Goal: Information Seeking & Learning: Understand process/instructions

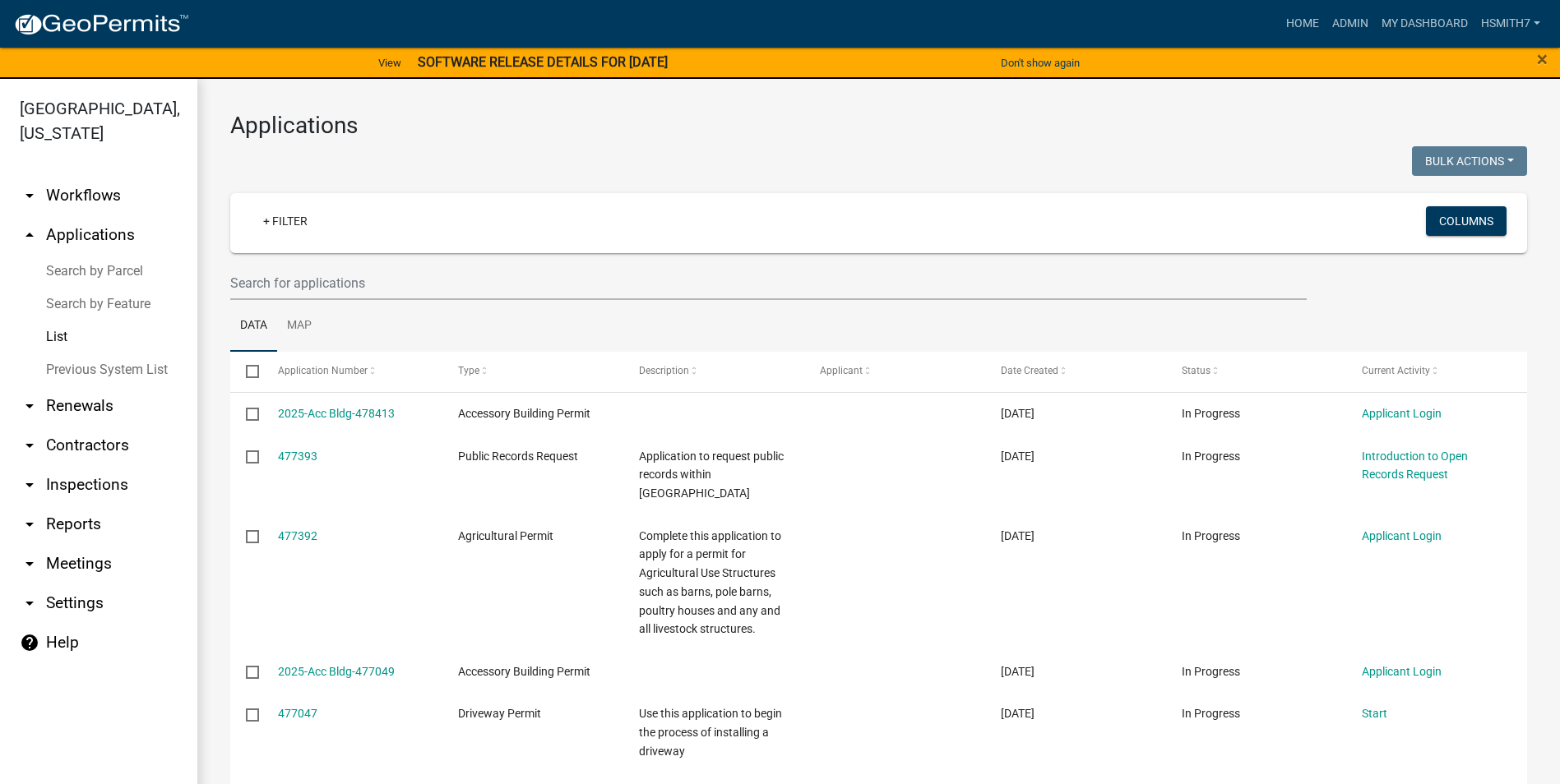
select select "3: 100"
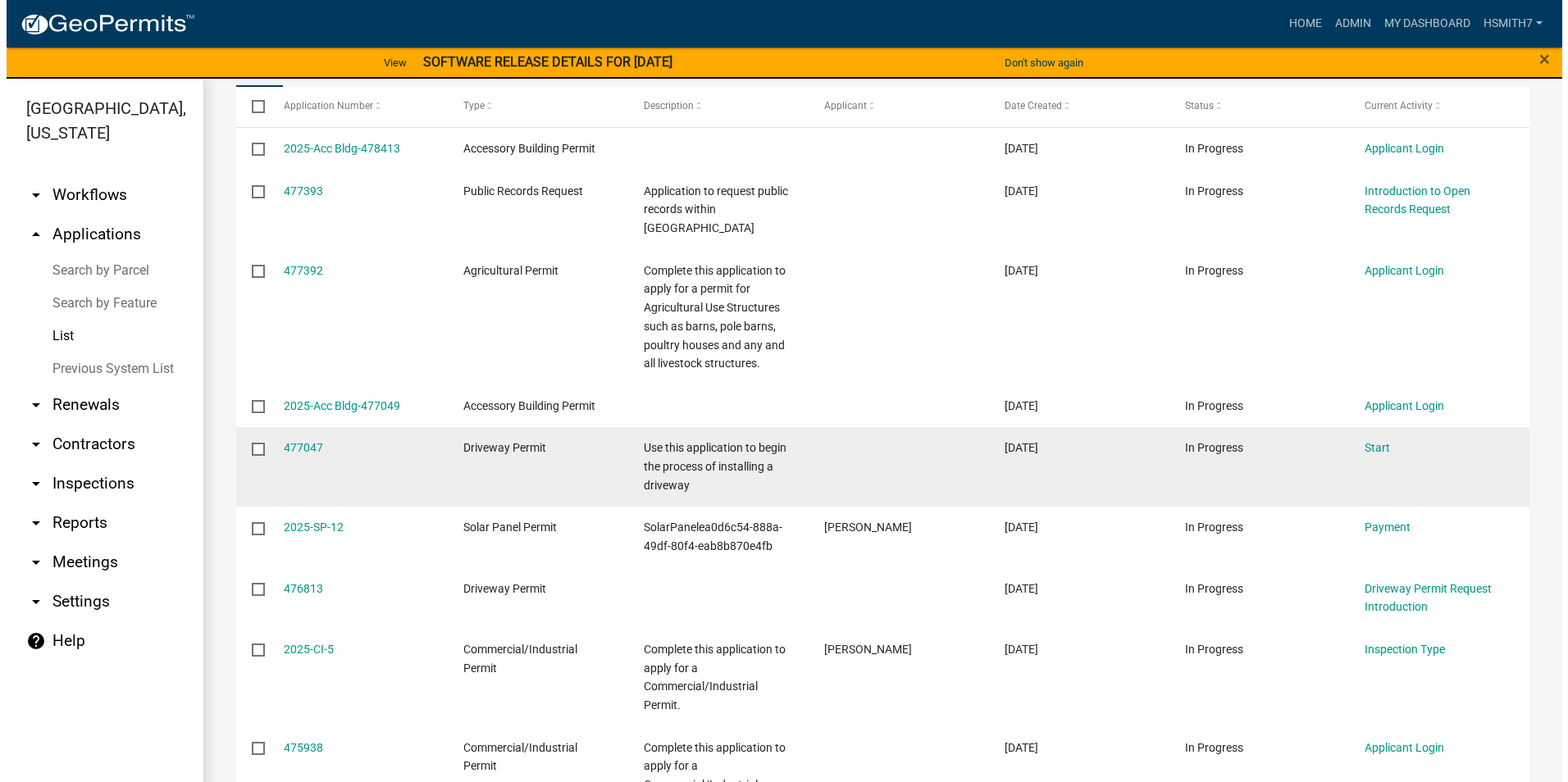
scroll to position [164, 0]
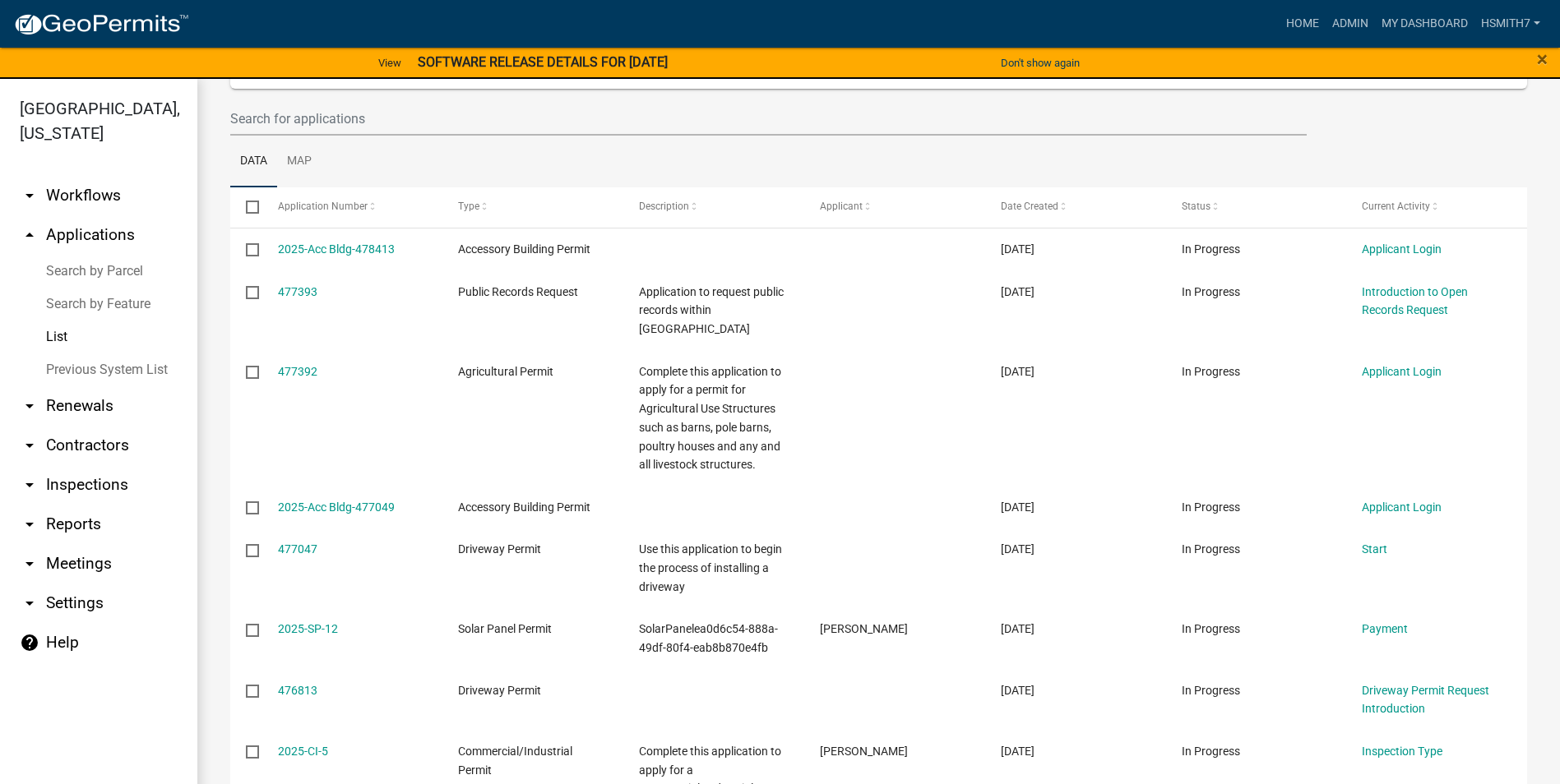
click at [94, 331] on link "List" at bounding box center [98, 337] width 197 height 33
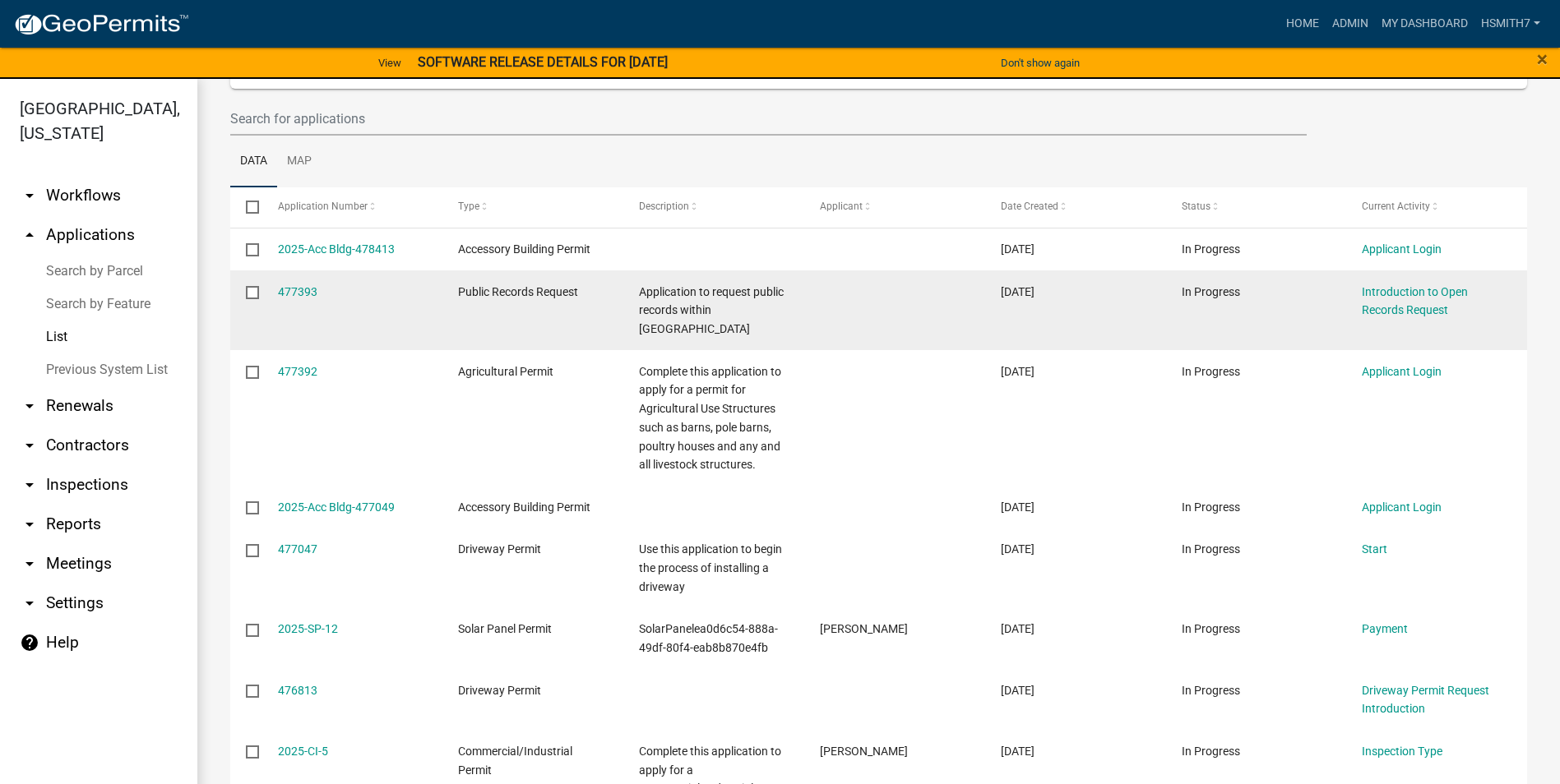
drag, startPoint x: 196, startPoint y: 322, endPoint x: 337, endPoint y: 313, distance: 141.3
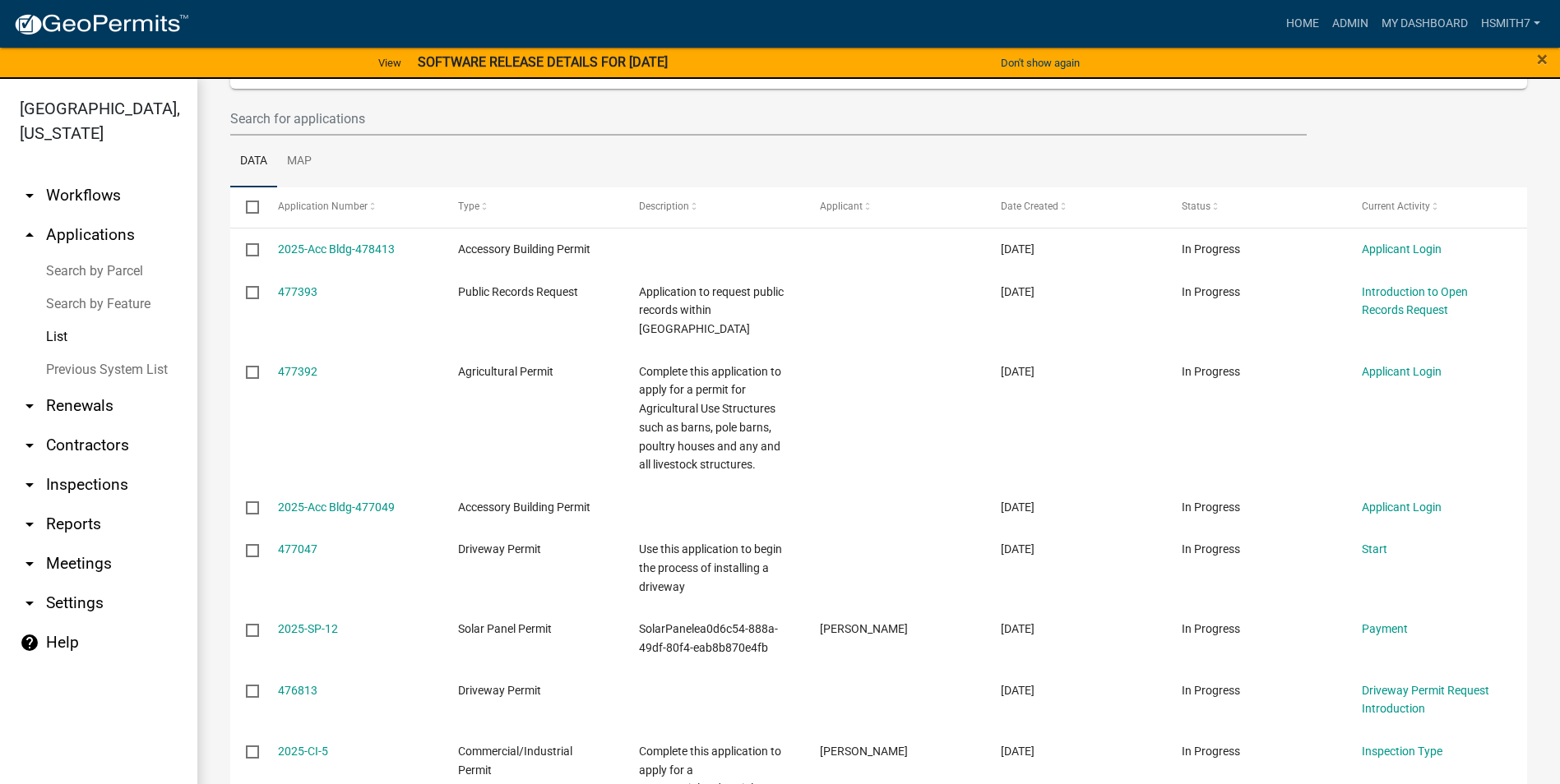
drag, startPoint x: 337, startPoint y: 313, endPoint x: 519, endPoint y: 150, distance: 244.3
click at [519, 150] on ul "Data Map" at bounding box center [878, 161] width 1296 height 52
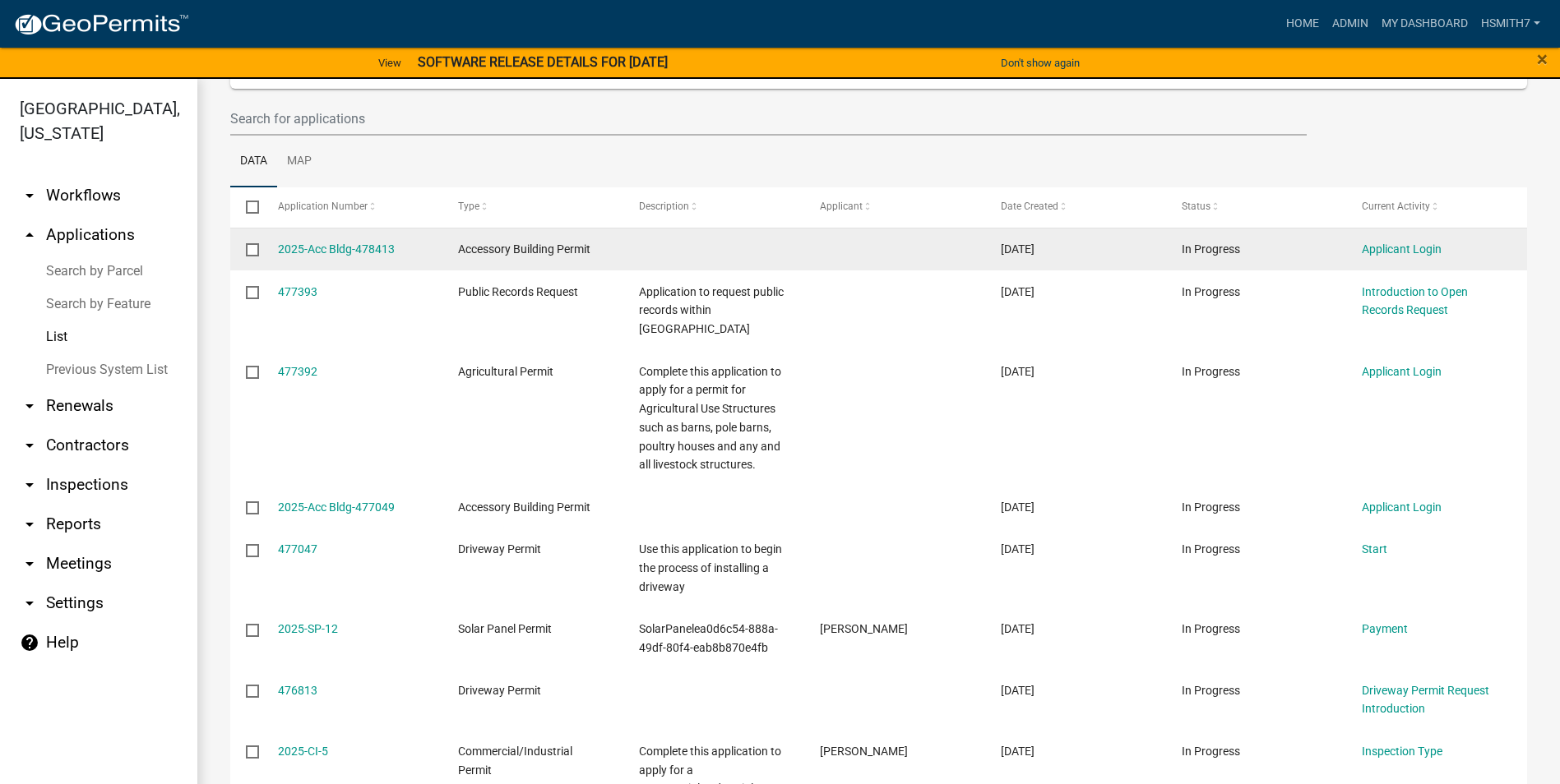
click at [536, 250] on span "Accessory Building Permit" at bounding box center [523, 249] width 132 height 13
click at [371, 249] on link "2025-Acc Bldg-478413" at bounding box center [336, 249] width 116 height 13
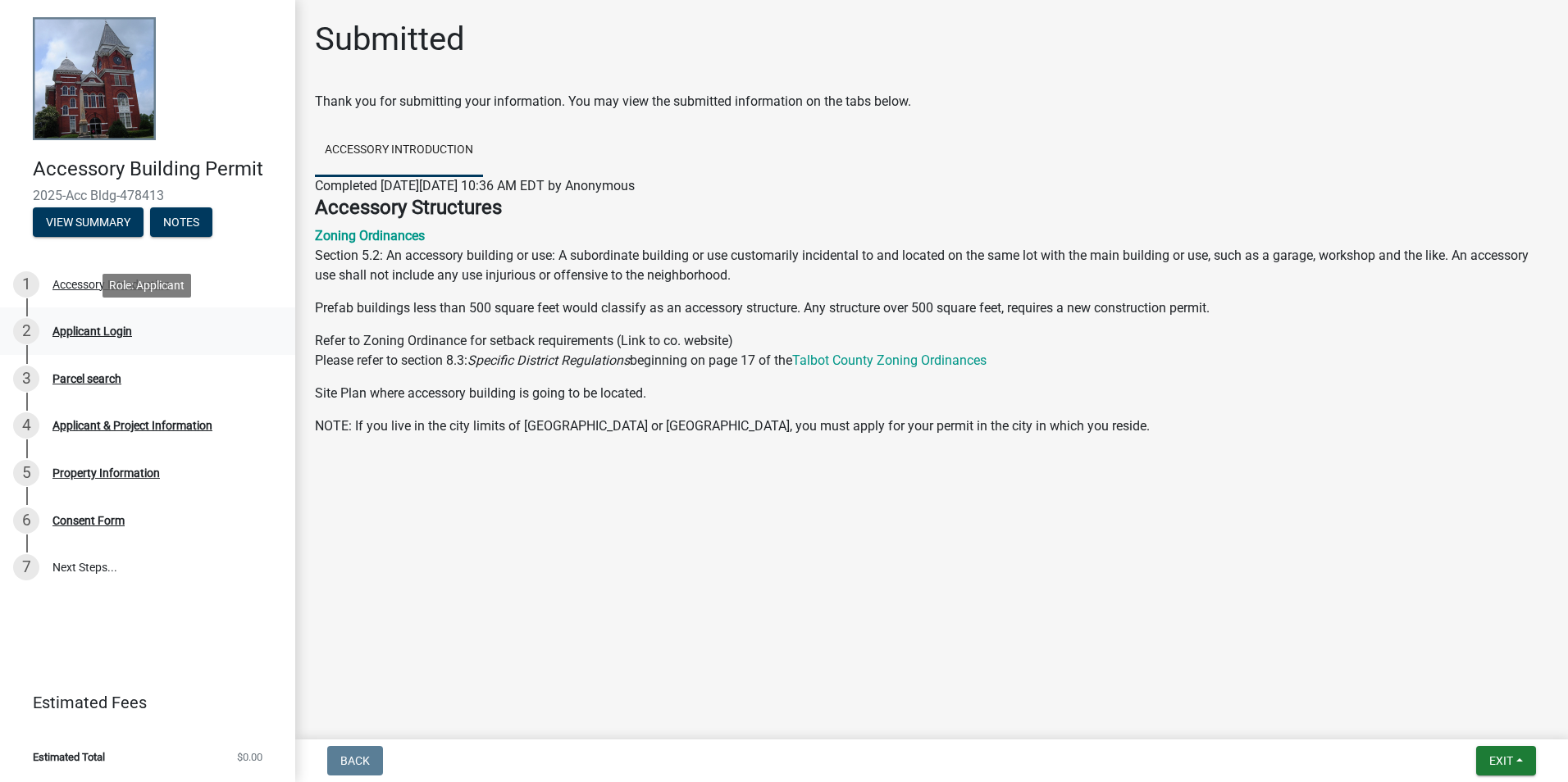
click at [91, 326] on div "Applicant Login" at bounding box center [92, 331] width 80 height 11
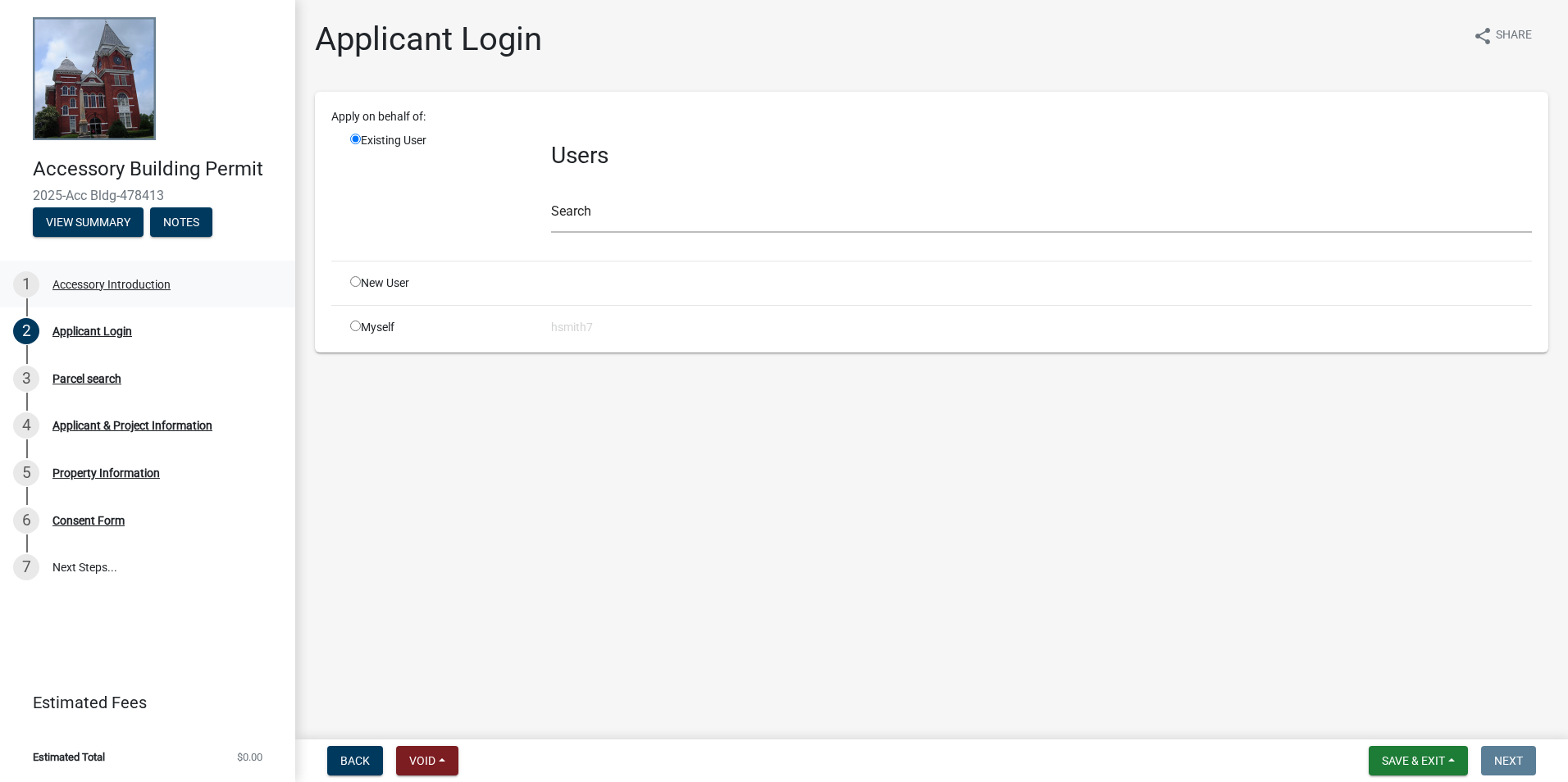
drag, startPoint x: 91, startPoint y: 326, endPoint x: 63, endPoint y: 292, distance: 44.0
click at [63, 292] on div "1 Accessory Introduction" at bounding box center [140, 284] width 255 height 26
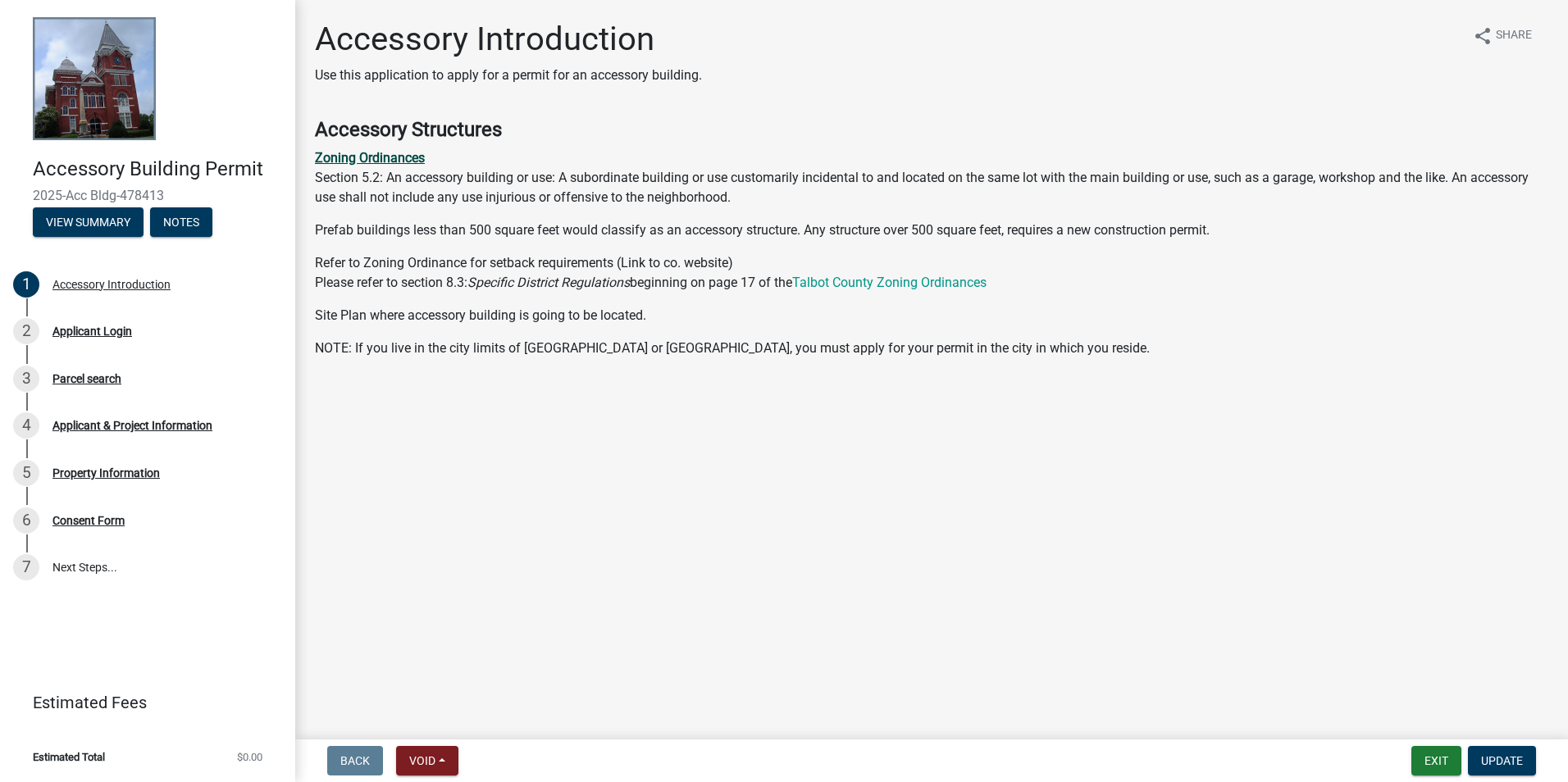
click at [360, 162] on strong "Zoning Ordinances" at bounding box center [370, 157] width 109 height 16
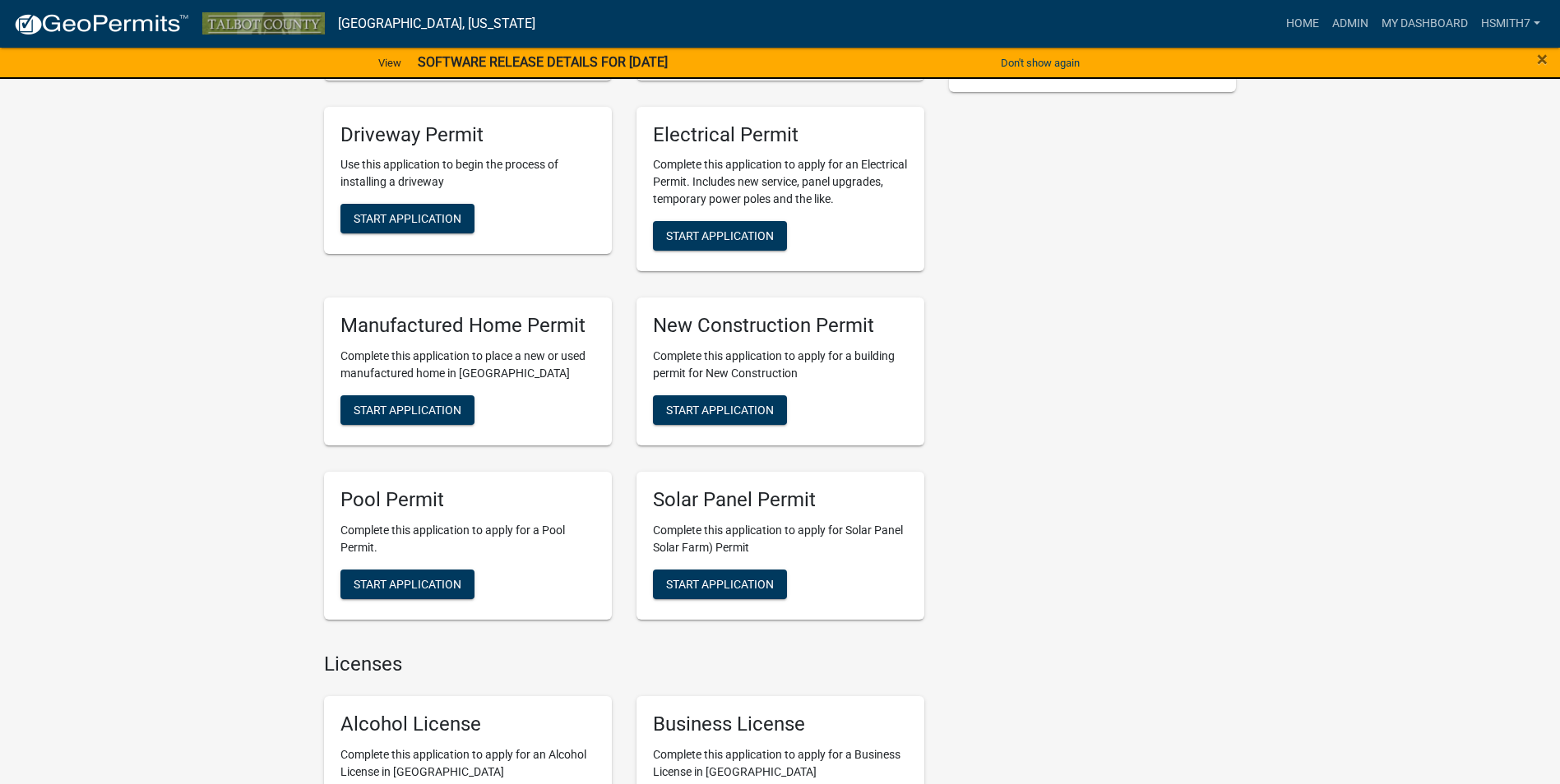
scroll to position [657, 0]
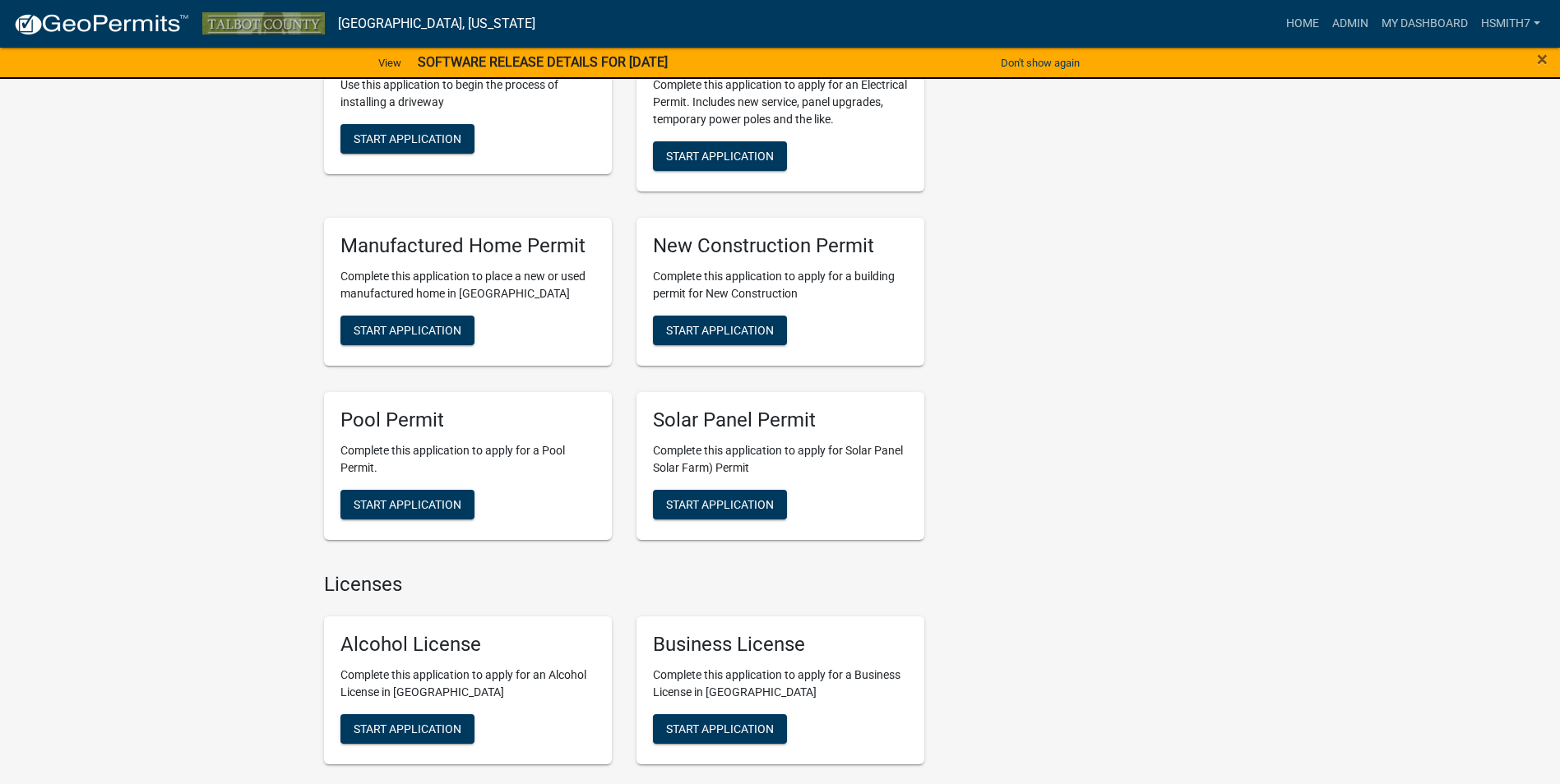
click at [745, 242] on h5 "New Construction Permit" at bounding box center [780, 246] width 255 height 23
